Goal: Task Accomplishment & Management: Use online tool/utility

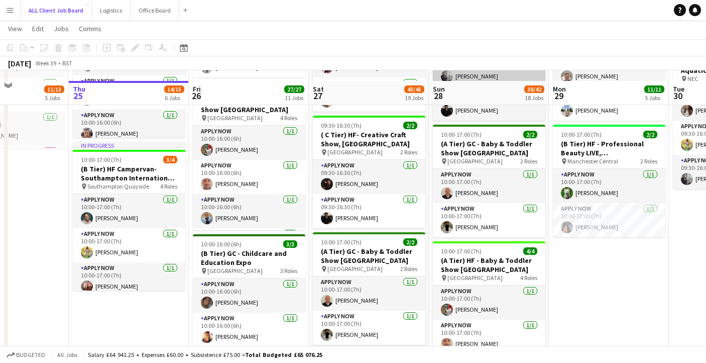
scroll to position [657, 0]
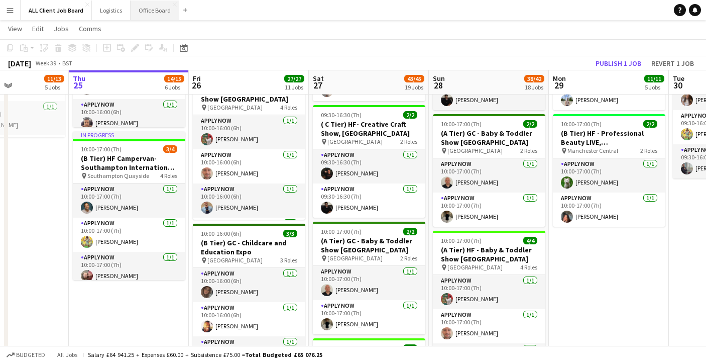
click at [152, 10] on button "Office Board Close" at bounding box center [155, 11] width 49 height 20
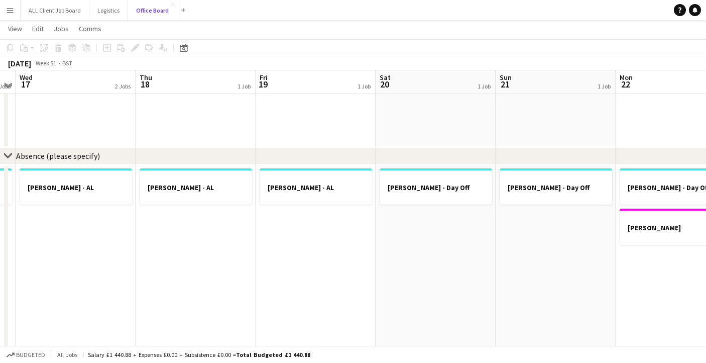
scroll to position [758, 0]
click at [639, 230] on h3 "[PERSON_NAME]" at bounding box center [676, 228] width 113 height 9
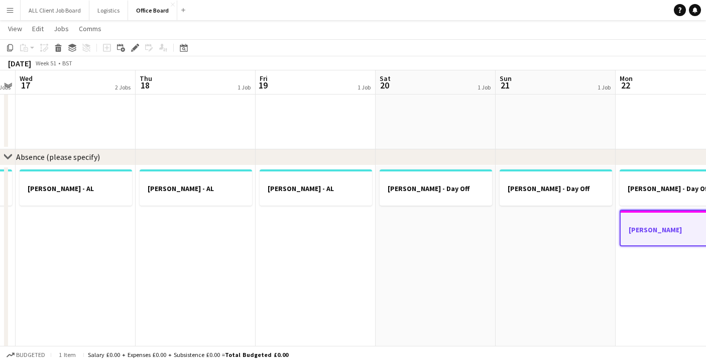
scroll to position [0, 344]
click at [321, 244] on app-date-cell "[PERSON_NAME] - AL" at bounding box center [316, 275] width 120 height 221
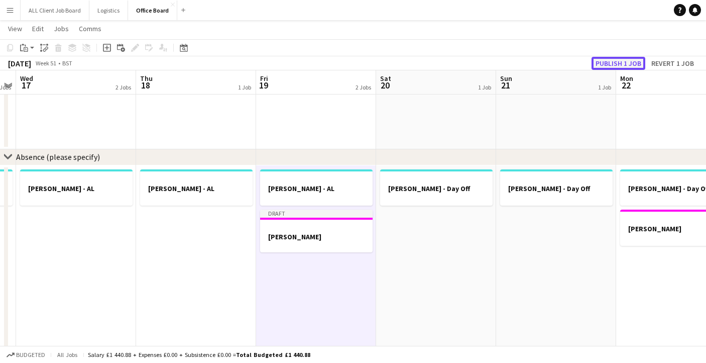
click at [614, 63] on button "Publish 1 job" at bounding box center [619, 63] width 54 height 13
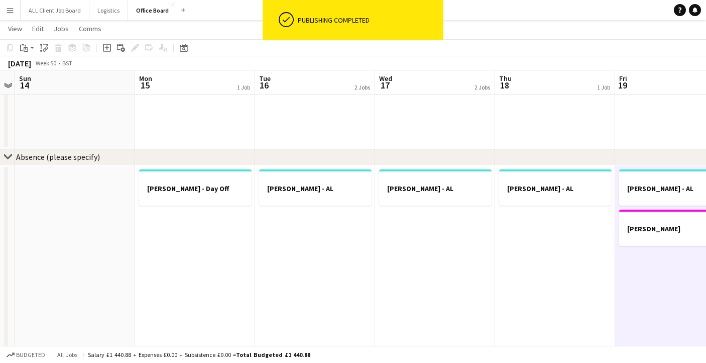
scroll to position [0, 369]
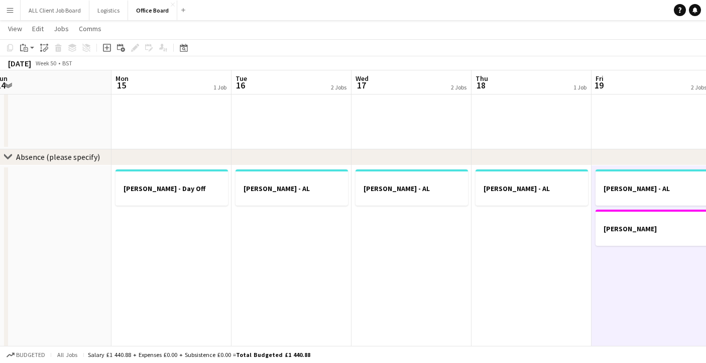
click at [171, 219] on app-date-cell "[PERSON_NAME] - Day Off" at bounding box center [172, 275] width 120 height 221
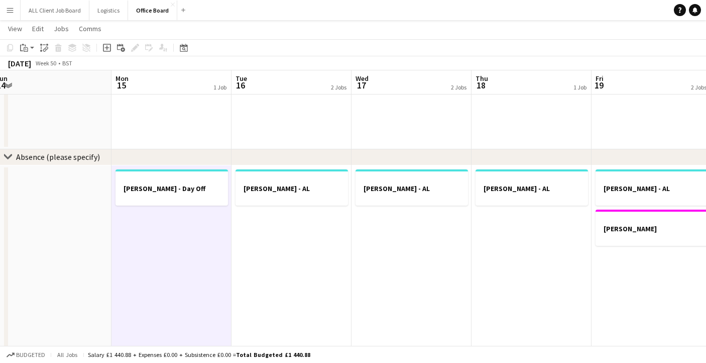
click at [323, 233] on app-date-cell "[PERSON_NAME] - AL" at bounding box center [292, 275] width 120 height 221
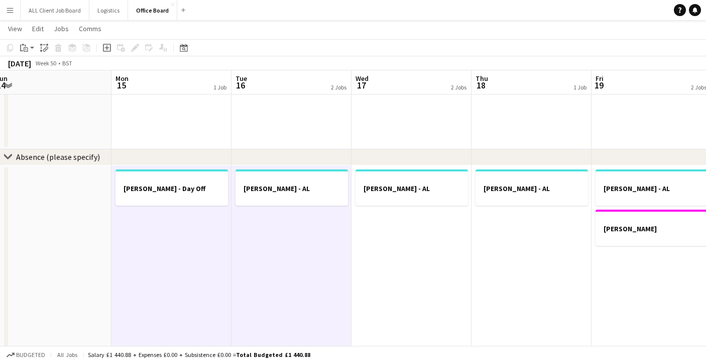
click at [438, 229] on app-date-cell "[PERSON_NAME] - AL" at bounding box center [412, 275] width 120 height 221
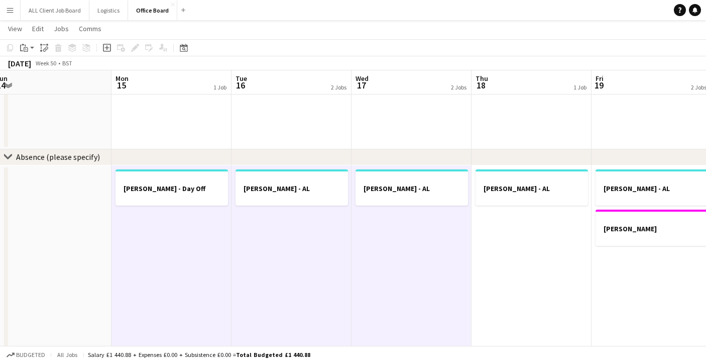
click at [512, 229] on app-date-cell "[PERSON_NAME] - AL" at bounding box center [532, 275] width 120 height 221
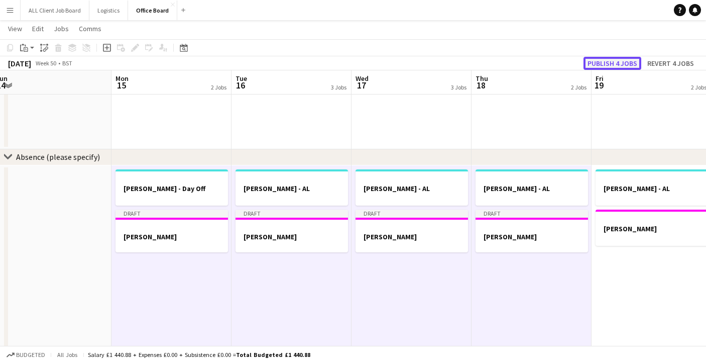
click at [621, 65] on button "Publish 4 jobs" at bounding box center [613, 63] width 58 height 13
